Goal: Check status: Check status

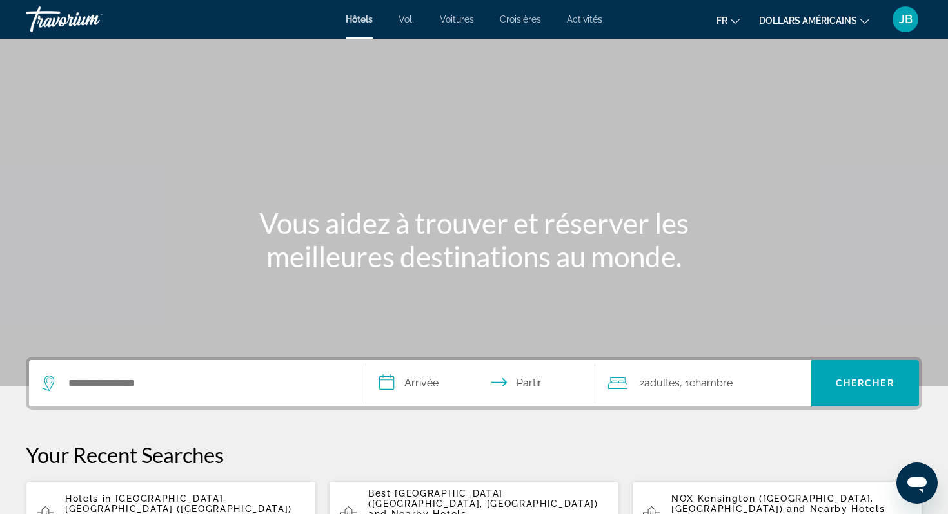
click at [898, 35] on div "Hôtels Vol. Voitures Croisières Activités Hôtels Vol. Voitures Croisières Activ…" at bounding box center [474, 20] width 948 height 34
click at [906, 20] on font "JB" at bounding box center [906, 19] width 14 height 14
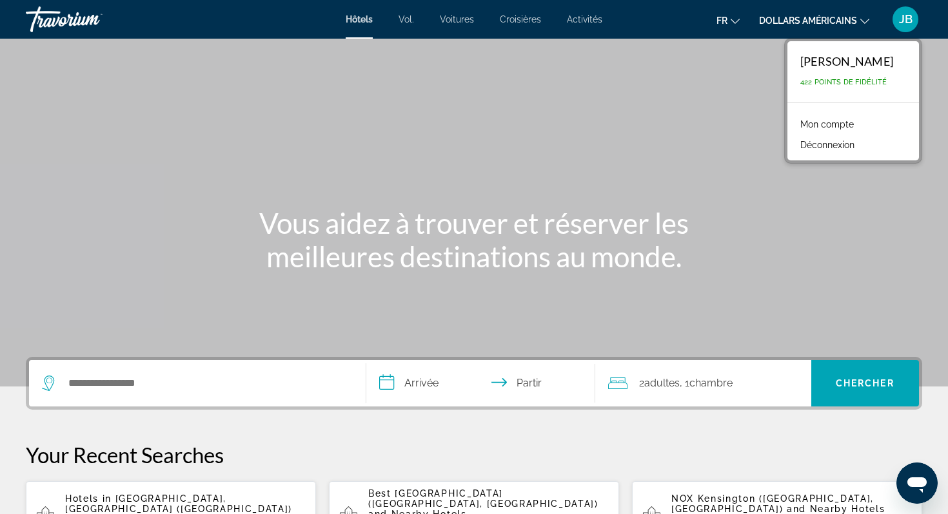
click at [837, 126] on font "Mon compte" at bounding box center [827, 124] width 54 height 10
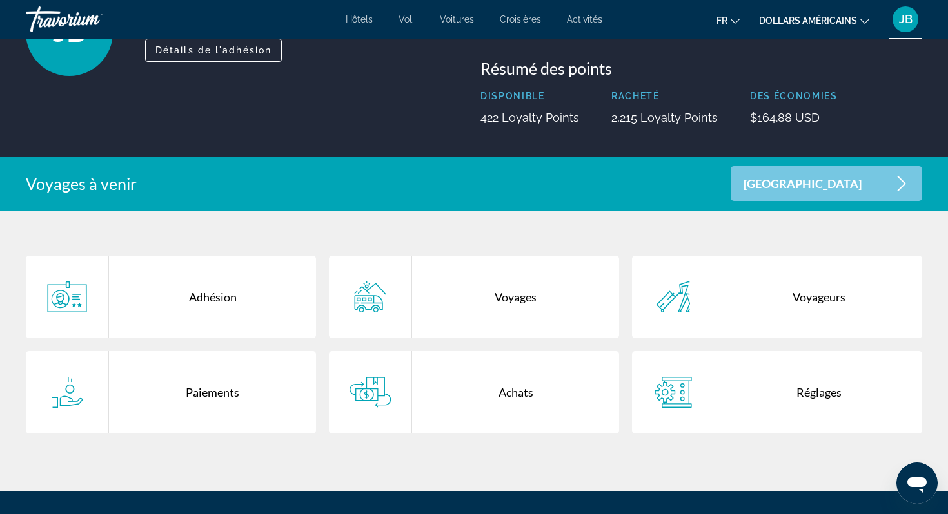
scroll to position [130, 0]
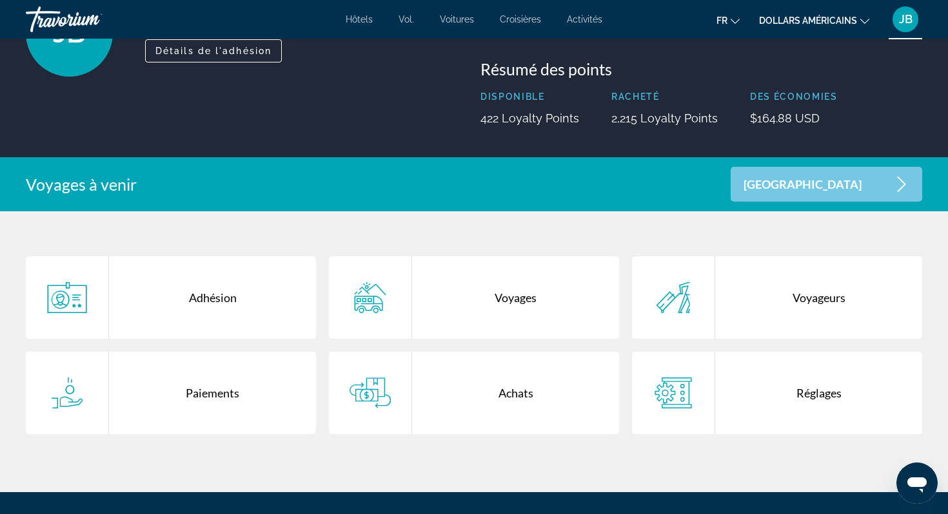
click at [420, 269] on div "Voyages" at bounding box center [515, 298] width 207 height 83
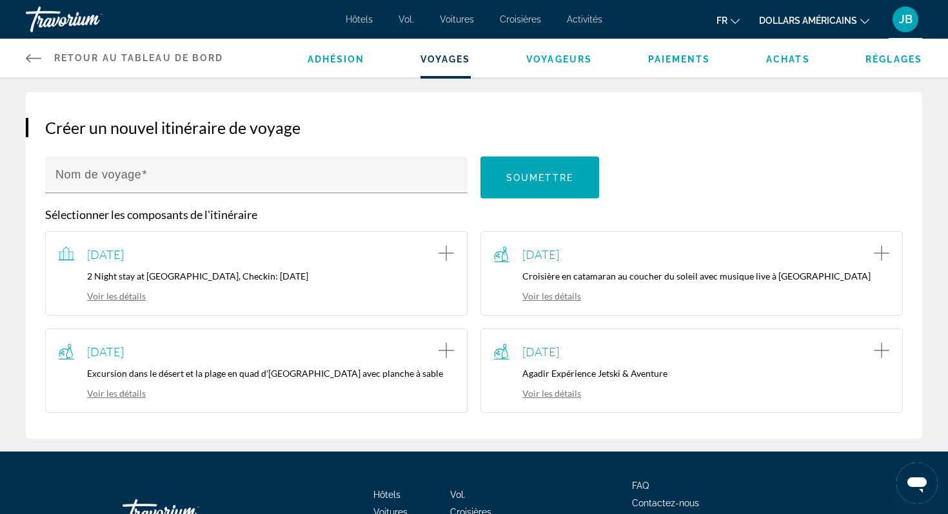
scroll to position [255, 0]
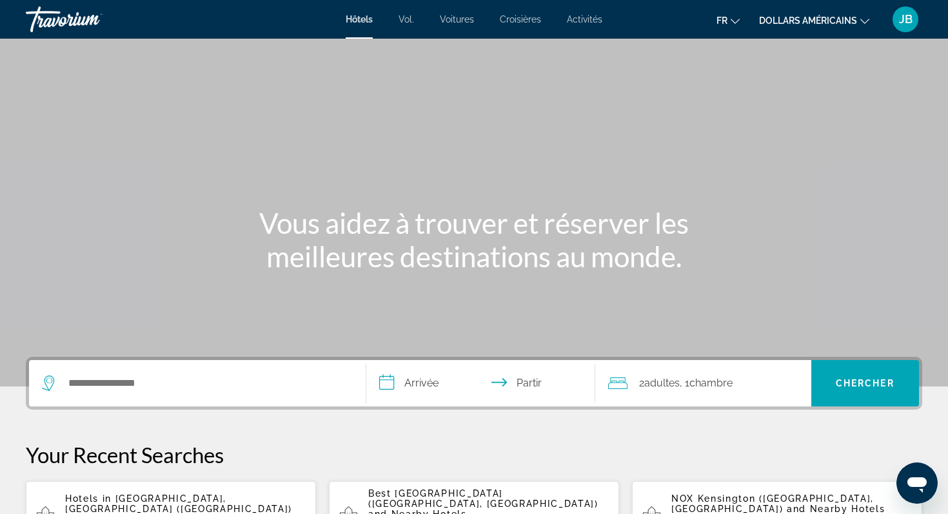
click at [915, 23] on div "JB" at bounding box center [905, 19] width 26 height 26
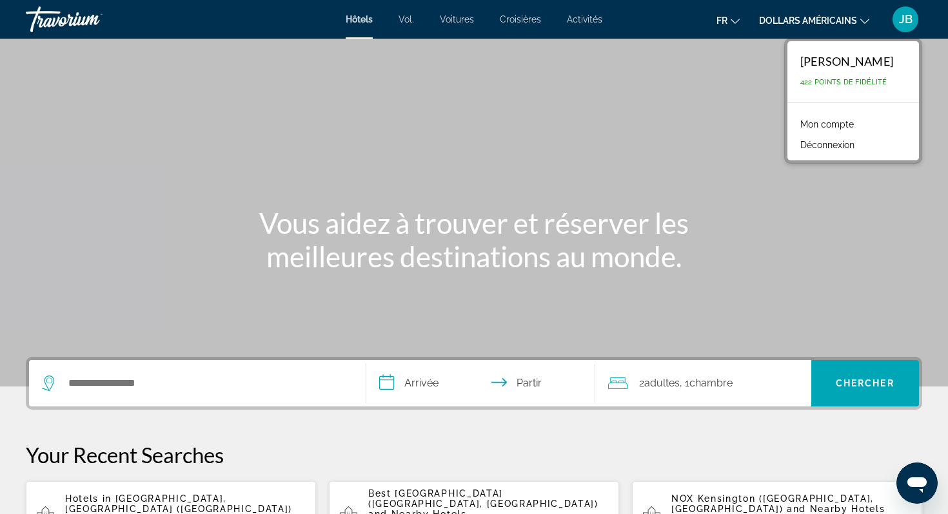
click at [833, 124] on font "Mon compte" at bounding box center [827, 124] width 54 height 10
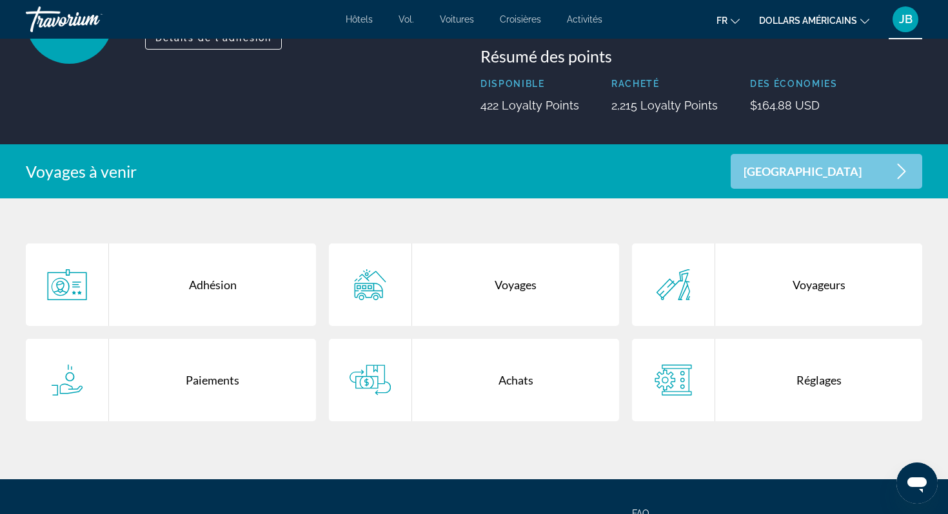
scroll to position [205, 0]
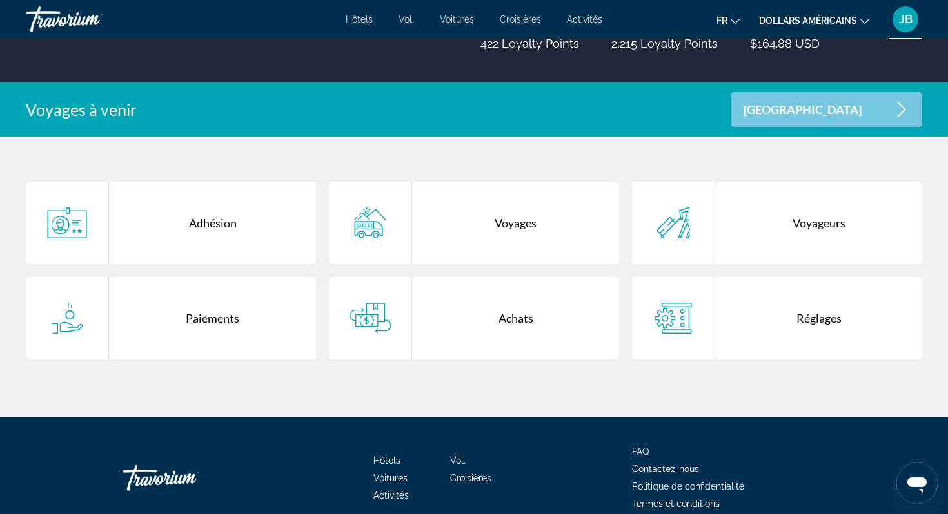
click at [530, 235] on div "Voyages" at bounding box center [515, 223] width 207 height 83
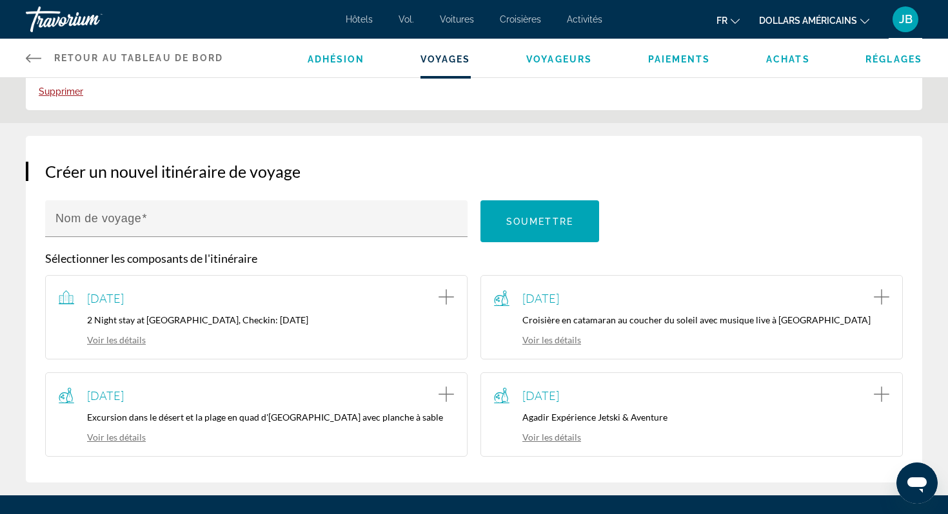
scroll to position [197, 0]
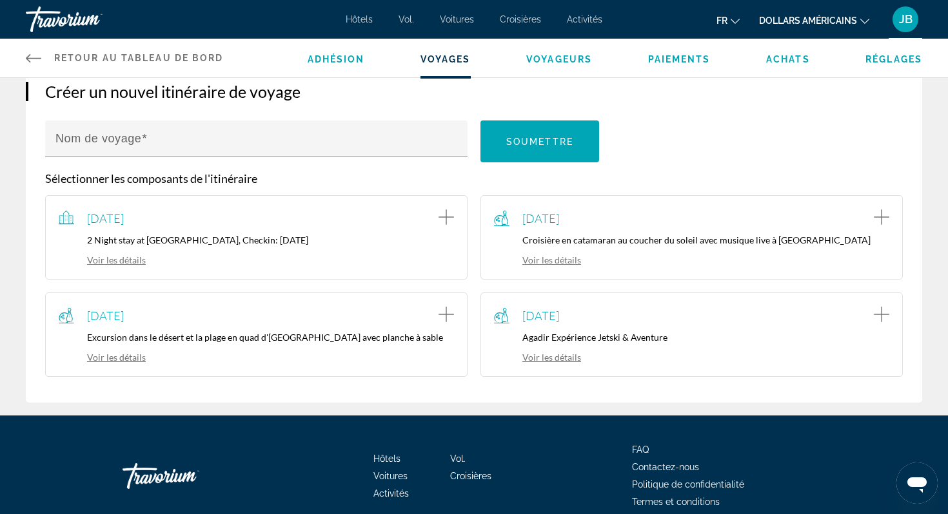
click at [102, 258] on link "Voir les détails" at bounding box center [102, 260] width 87 height 11
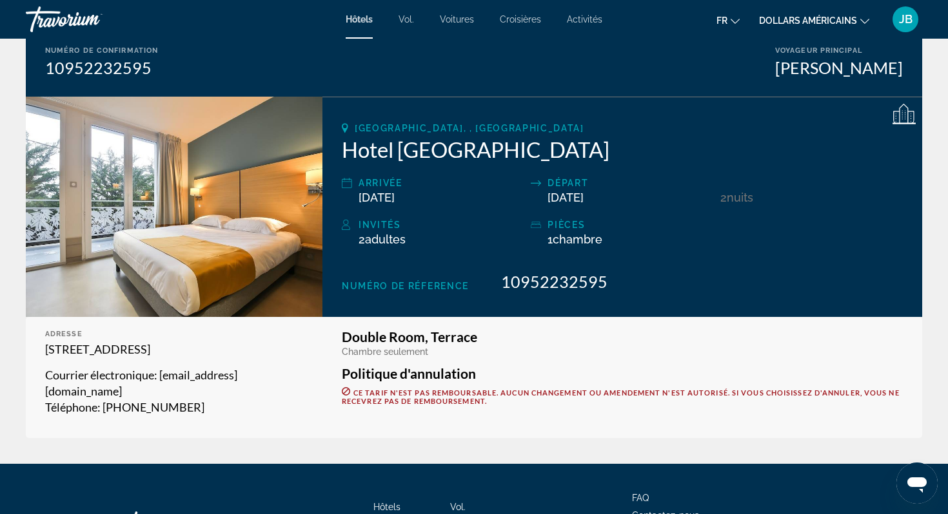
scroll to position [131, 0]
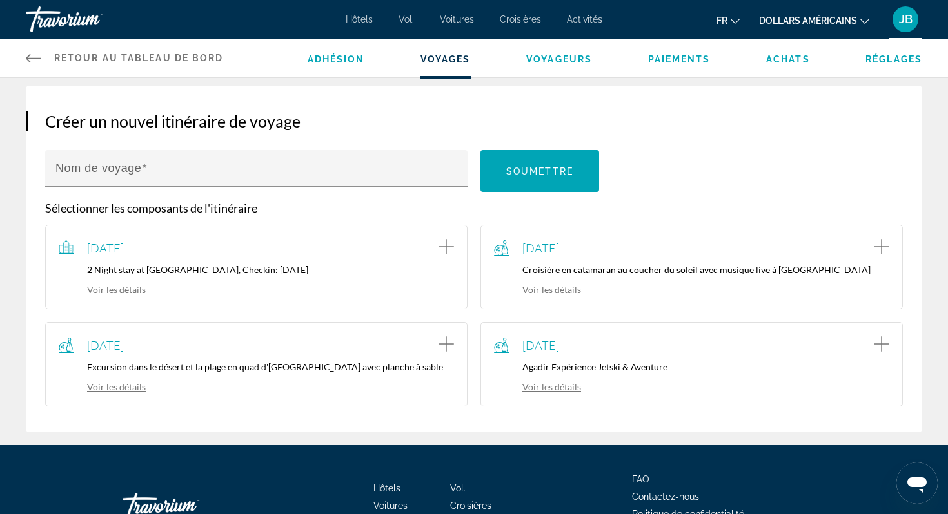
scroll to position [209, 0]
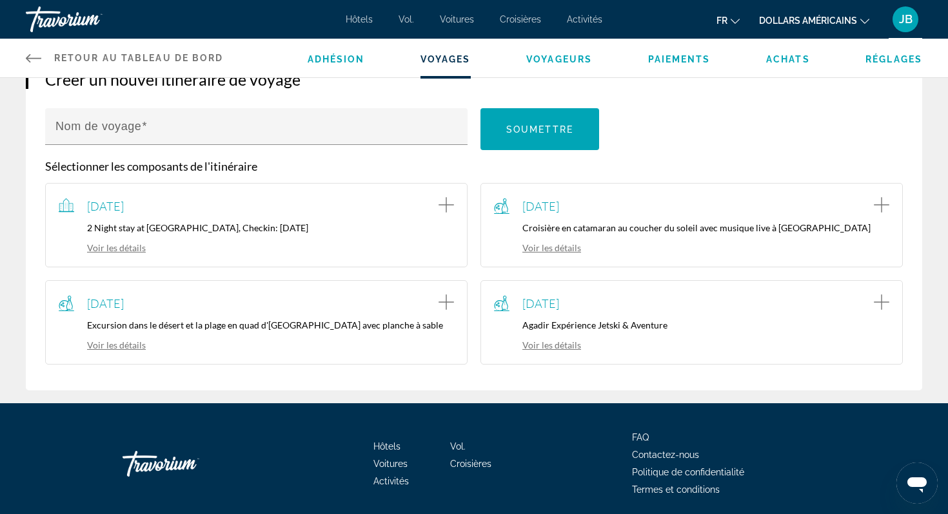
click at [136, 246] on link "Voir les détails" at bounding box center [102, 247] width 87 height 11
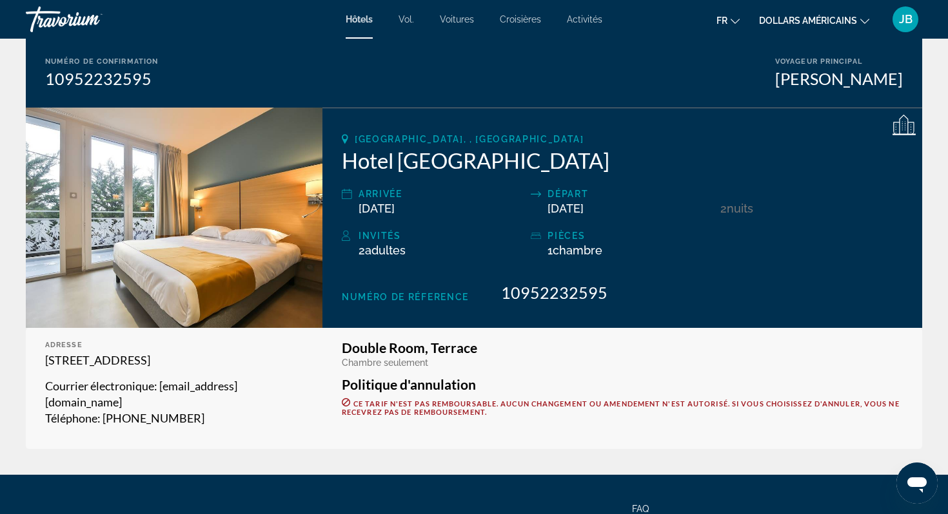
scroll to position [137, 0]
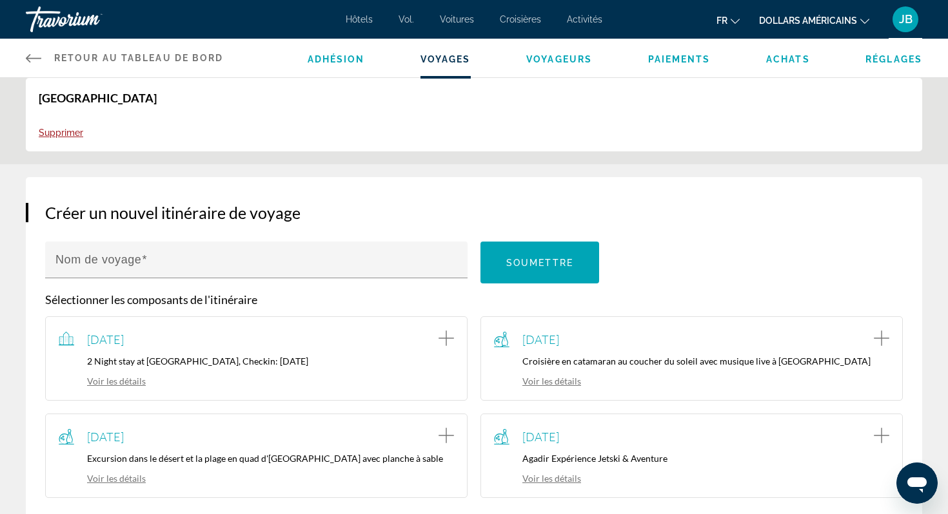
scroll to position [90, 0]
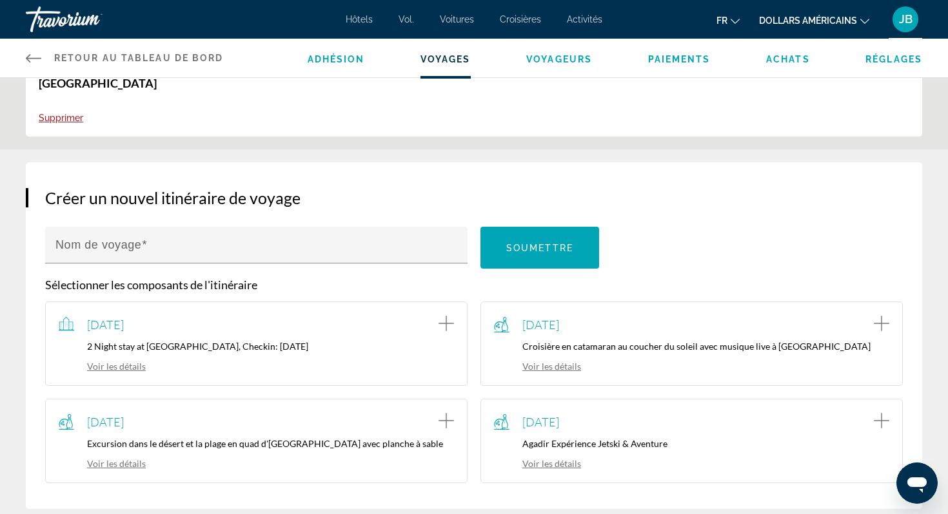
click at [349, 322] on div "[DATE]" at bounding box center [256, 324] width 395 height 19
click at [443, 326] on icon "Add item to trip" at bounding box center [445, 323] width 15 height 15
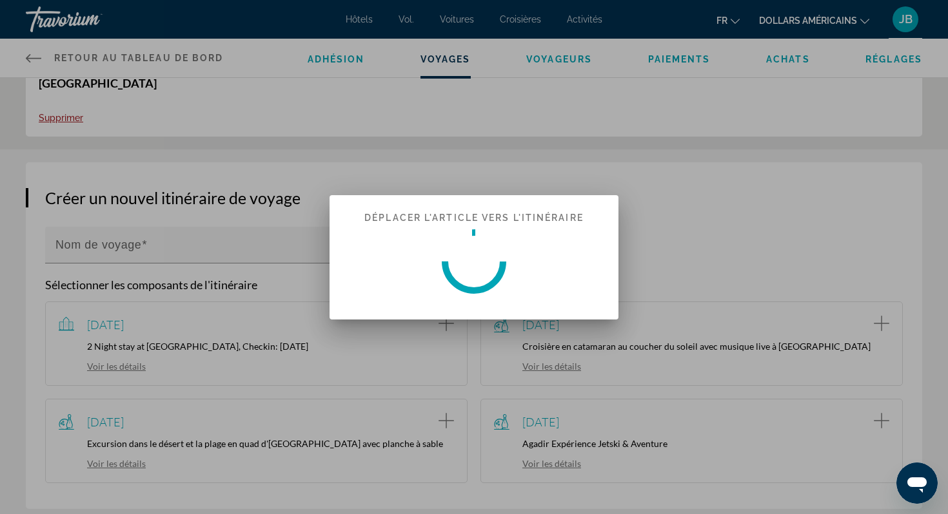
scroll to position [0, 0]
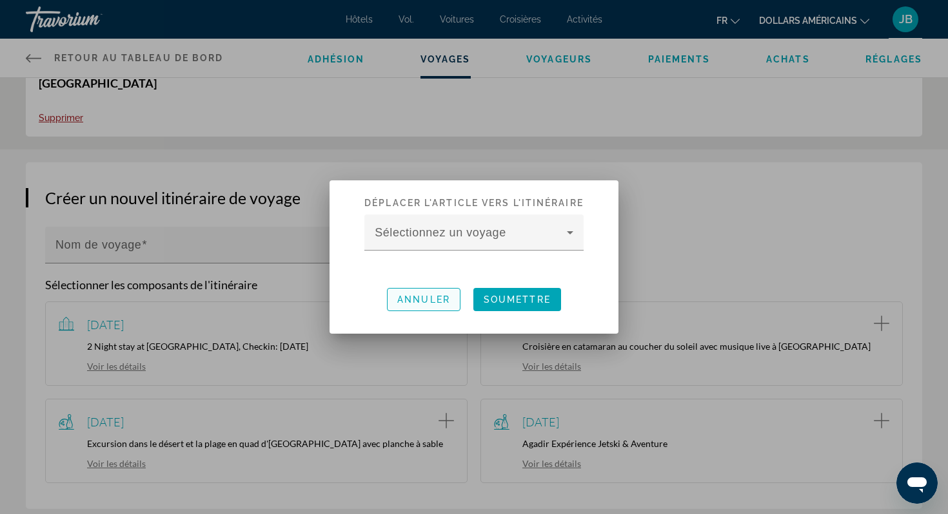
click at [443, 303] on font "Annuler" at bounding box center [423, 300] width 53 height 10
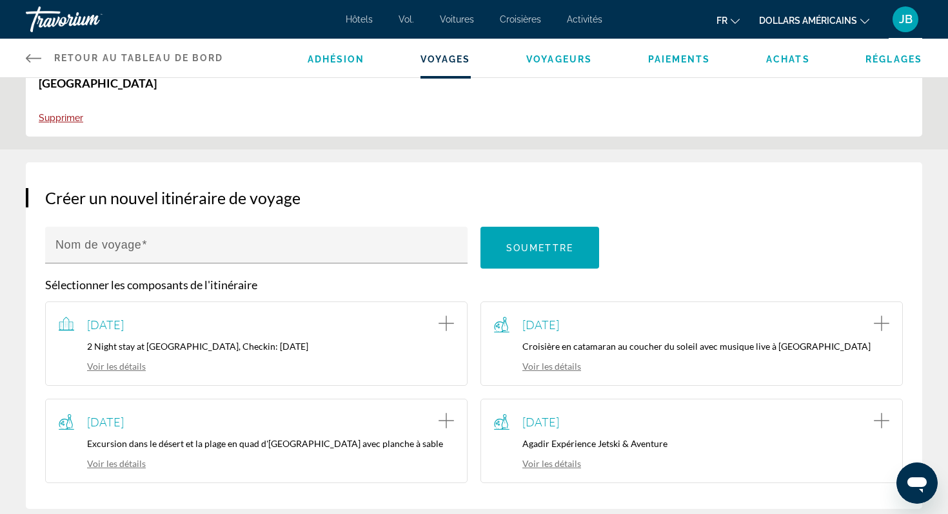
scroll to position [90, 0]
click at [351, 63] on span "Adhésion" at bounding box center [335, 59] width 57 height 10
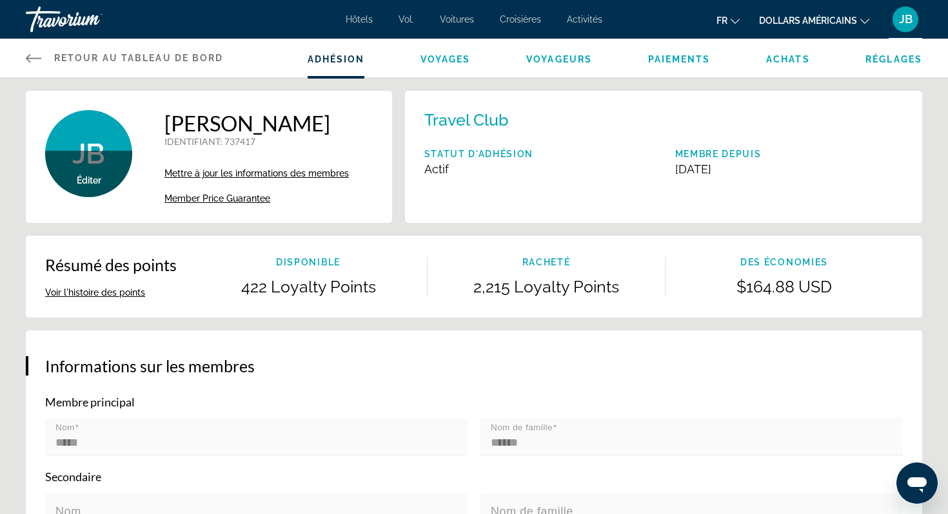
click at [777, 66] on div "Adhésion Voyages Voyageurs Paiements Achats Réglages" at bounding box center [614, 58] width 615 height 39
click at [776, 66] on div "Adhésion Voyages Voyageurs Paiements Achats Réglages" at bounding box center [614, 58] width 615 height 39
click at [775, 61] on span "Achats" at bounding box center [788, 59] width 44 height 10
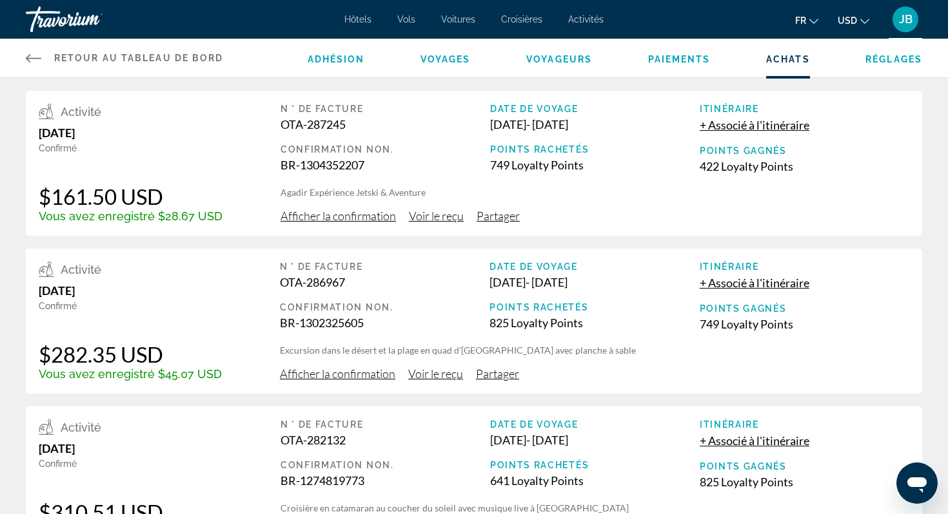
click at [813, 20] on icon "Change language" at bounding box center [813, 21] width 9 height 9
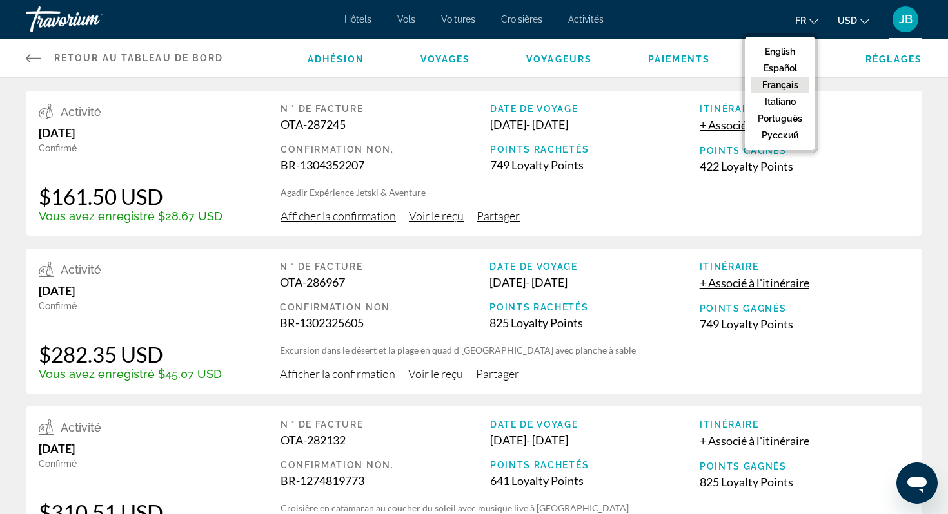
click at [844, 23] on span "USD" at bounding box center [846, 20] width 19 height 10
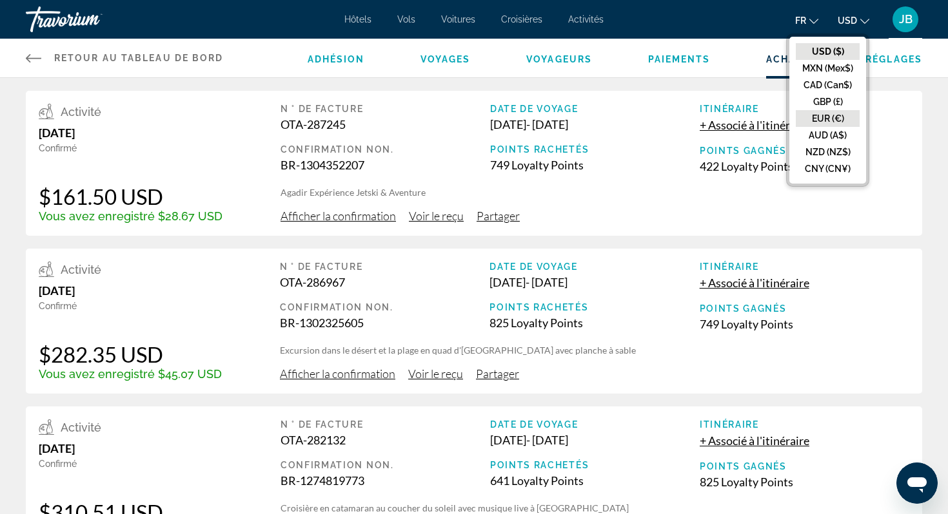
click at [830, 119] on button "EUR (€)" at bounding box center [827, 118] width 64 height 17
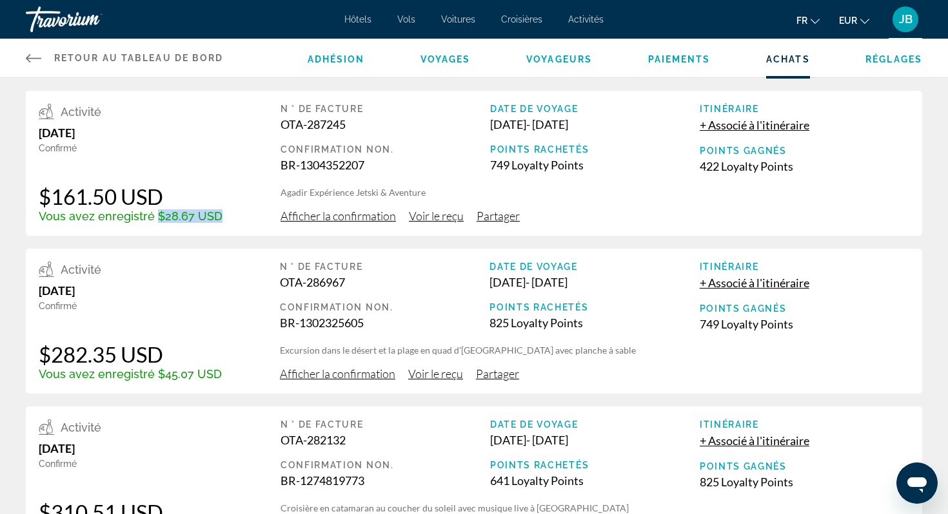
drag, startPoint x: 218, startPoint y: 217, endPoint x: 153, endPoint y: 218, distance: 64.5
click at [153, 218] on div "Activité [DATE] Confirmé $161.50 USD Vous avez enregistré $28.67 USD N ° de fac…" at bounding box center [474, 163] width 896 height 145
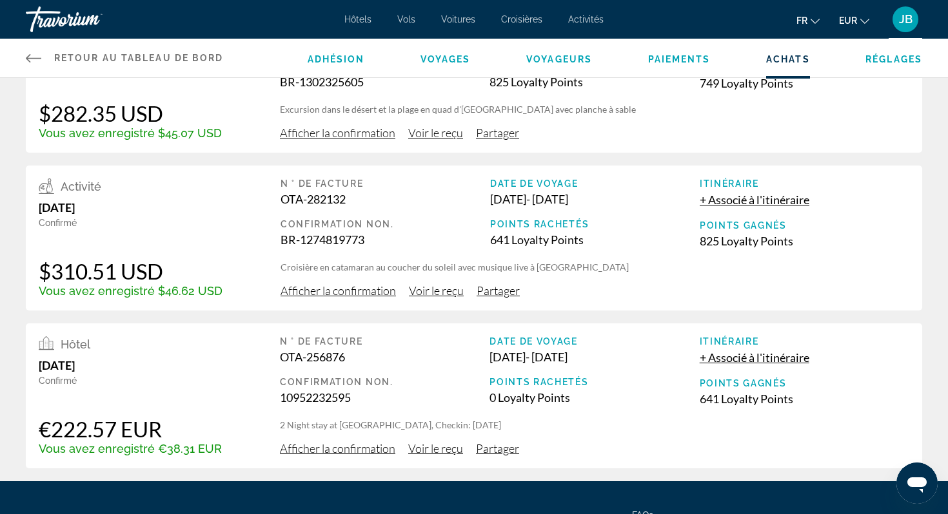
scroll to position [366, 0]
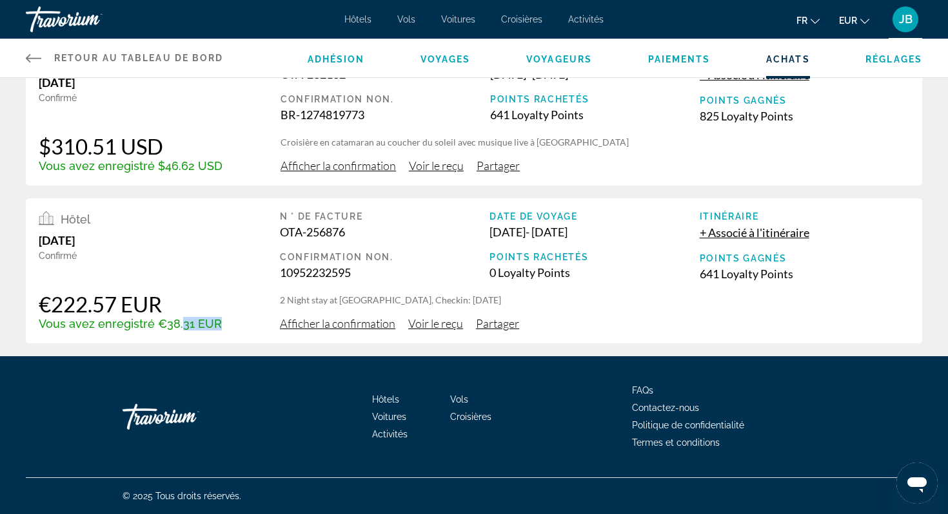
drag, startPoint x: 227, startPoint y: 329, endPoint x: 179, endPoint y: 329, distance: 47.7
click at [179, 329] on div "Hôtel [DATE] Confirmé €222.57 EUR Vous avez enregistré €38.31 EUR N ° de factur…" at bounding box center [474, 271] width 896 height 145
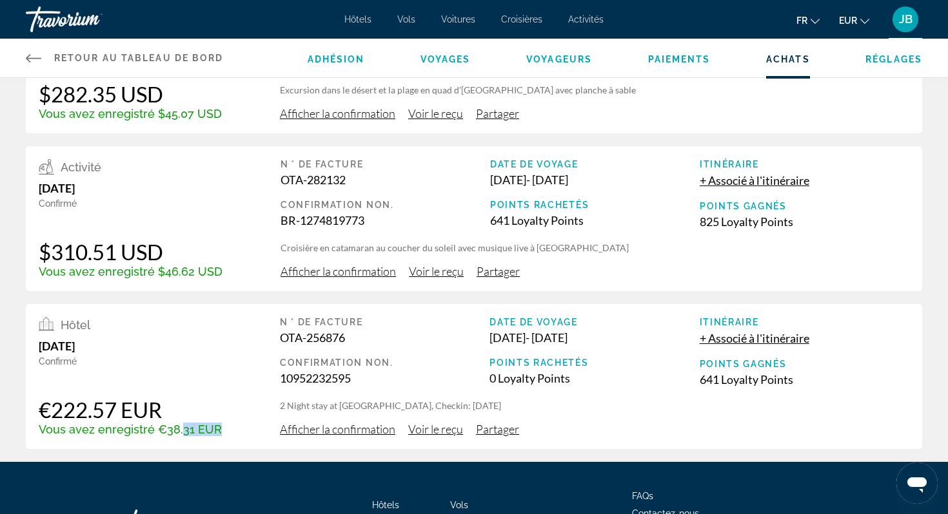
scroll to position [256, 0]
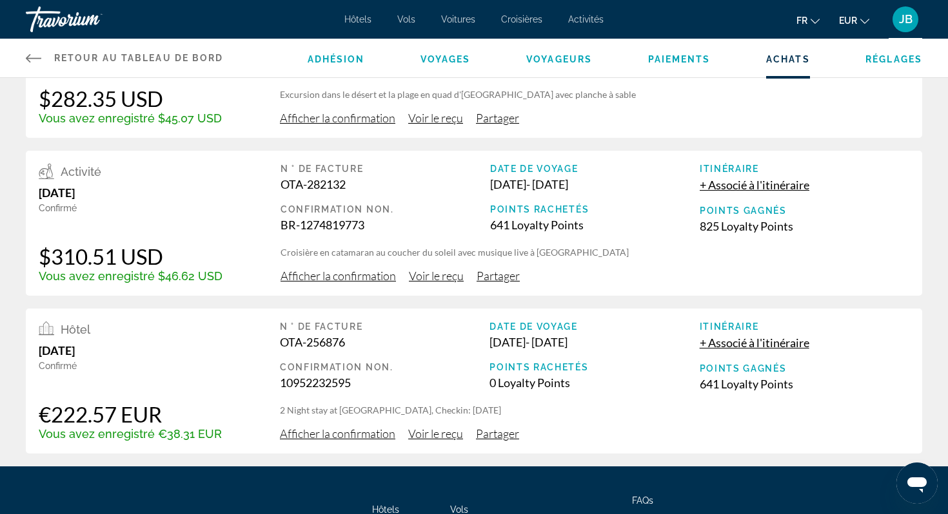
click at [375, 275] on span "Afficher la confirmation" at bounding box center [337, 276] width 115 height 14
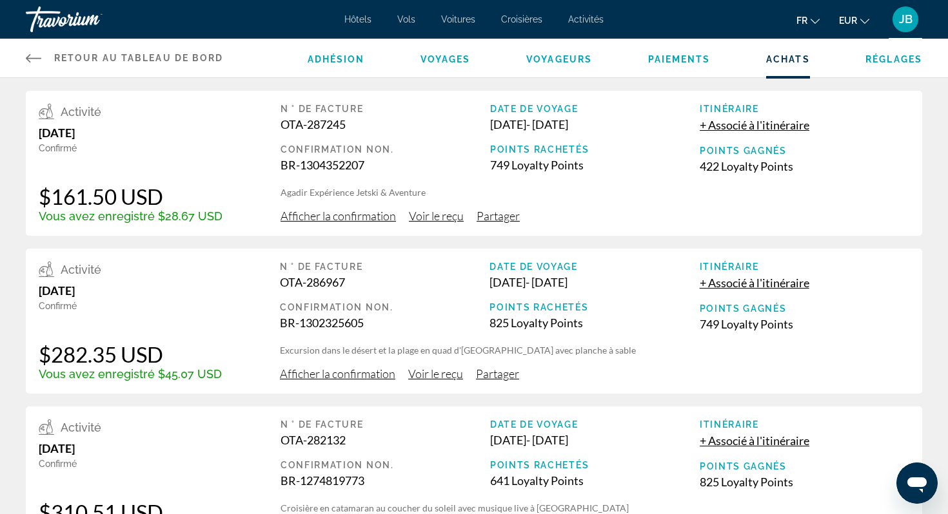
click at [302, 217] on span "Afficher la confirmation" at bounding box center [337, 216] width 115 height 14
